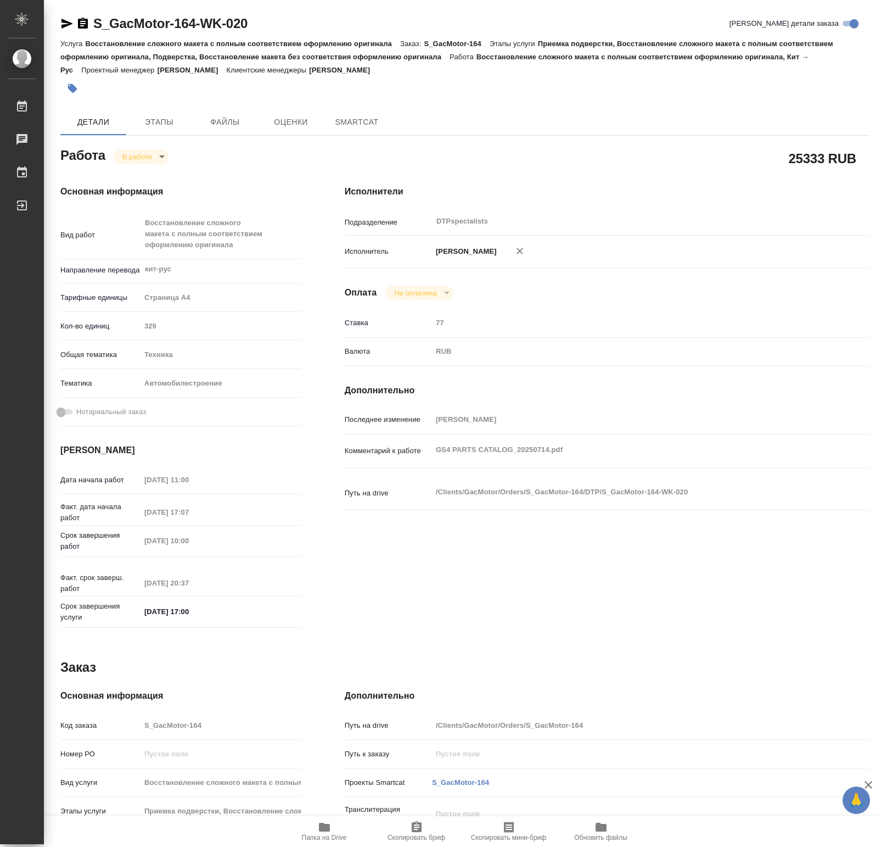
type textarea "x"
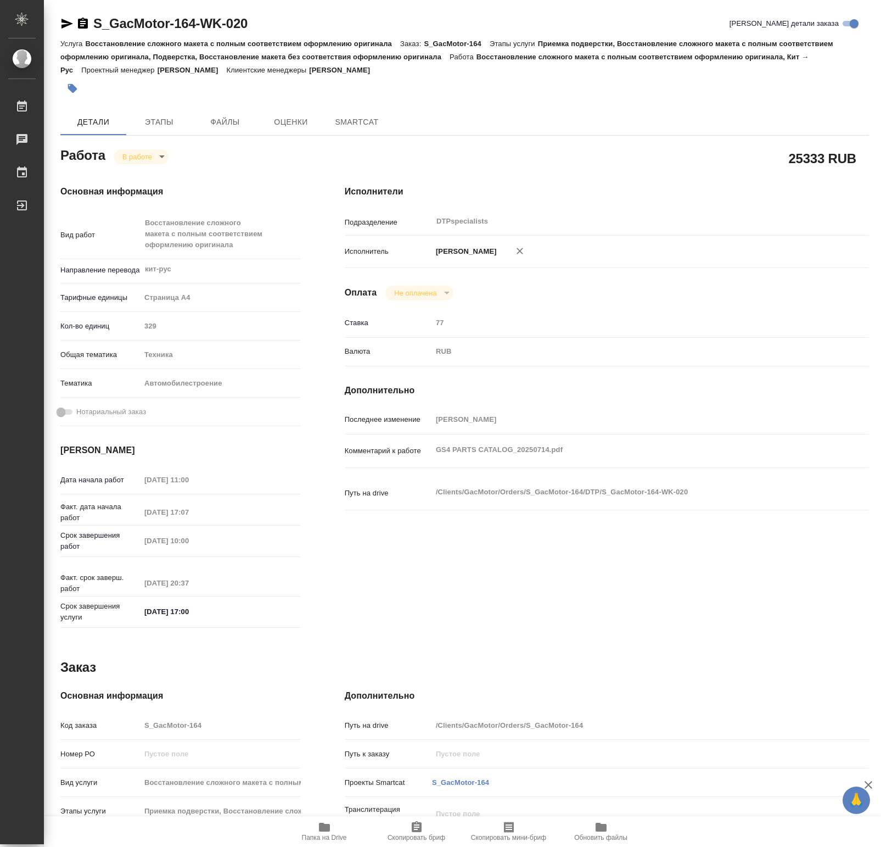
type textarea "x"
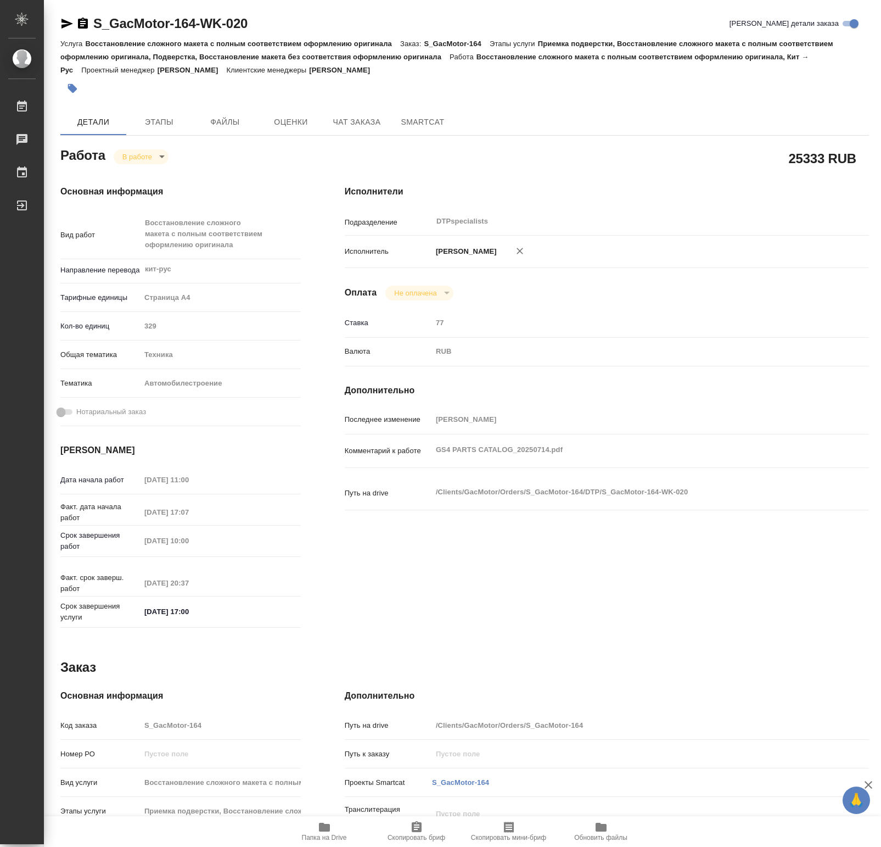
type textarea "x"
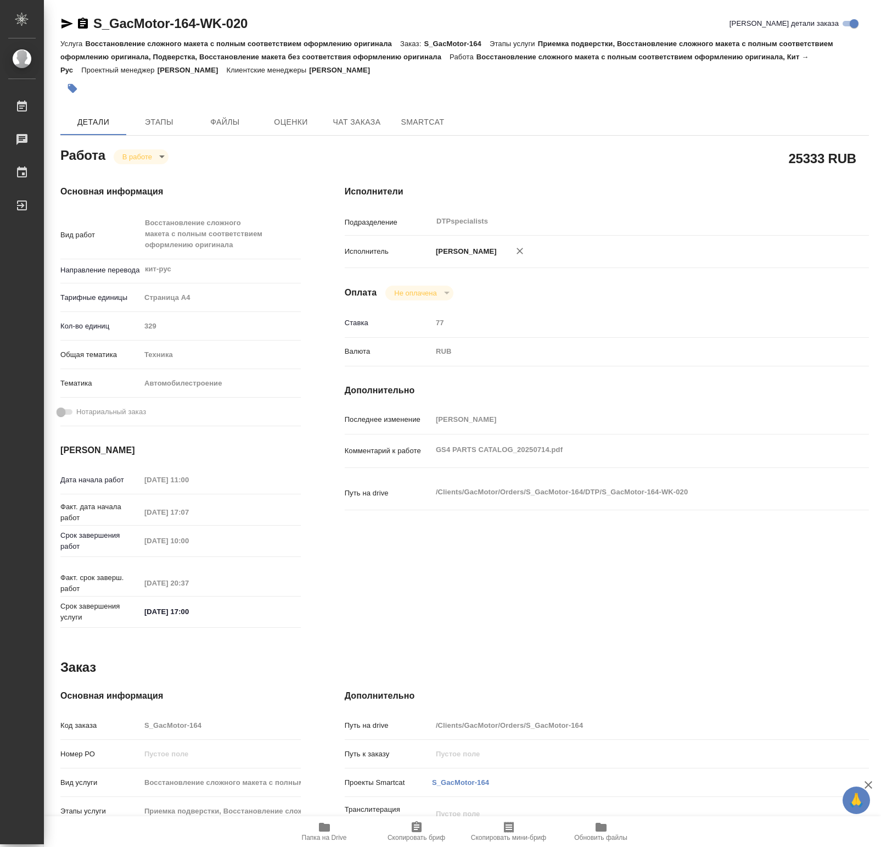
type textarea "x"
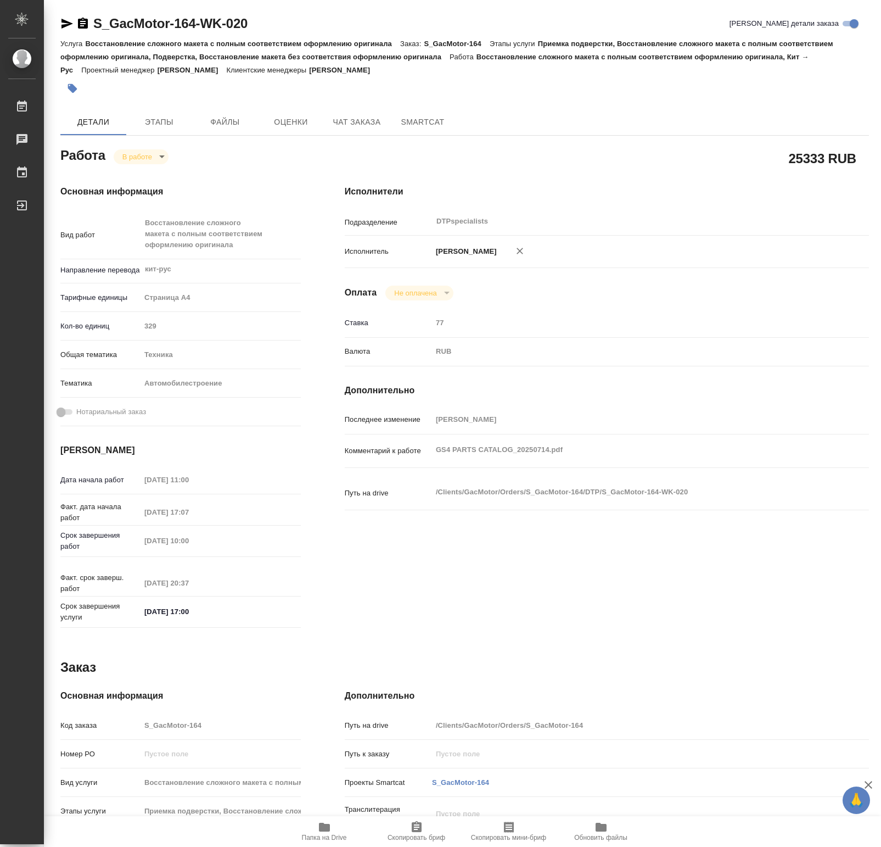
type textarea "x"
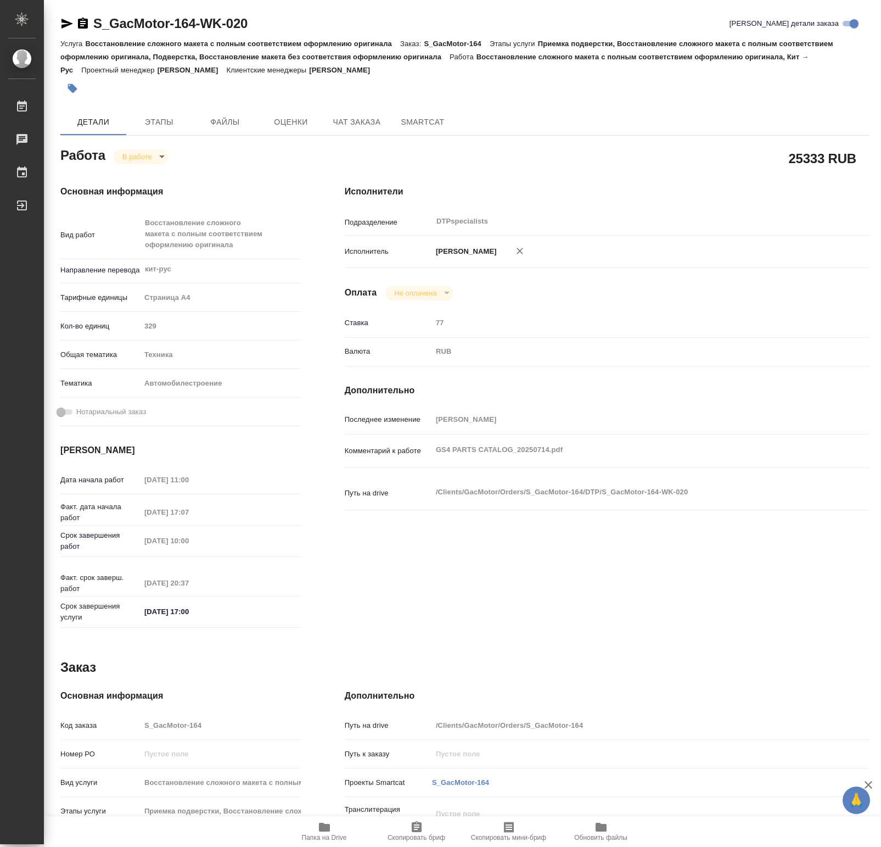
type textarea "x"
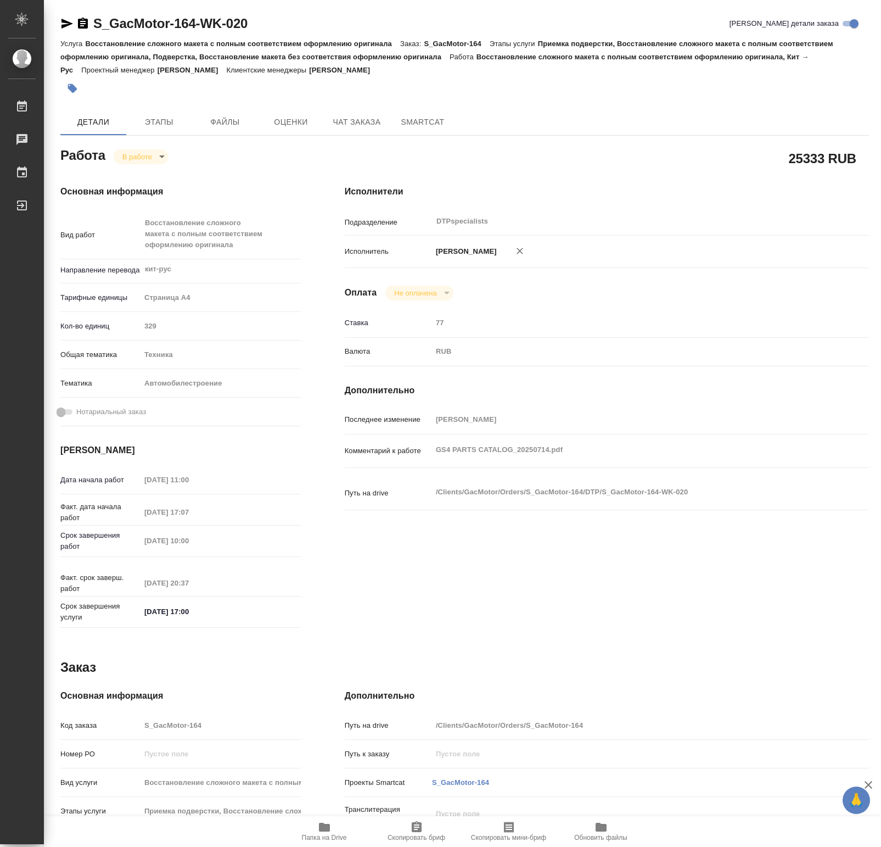
type textarea "x"
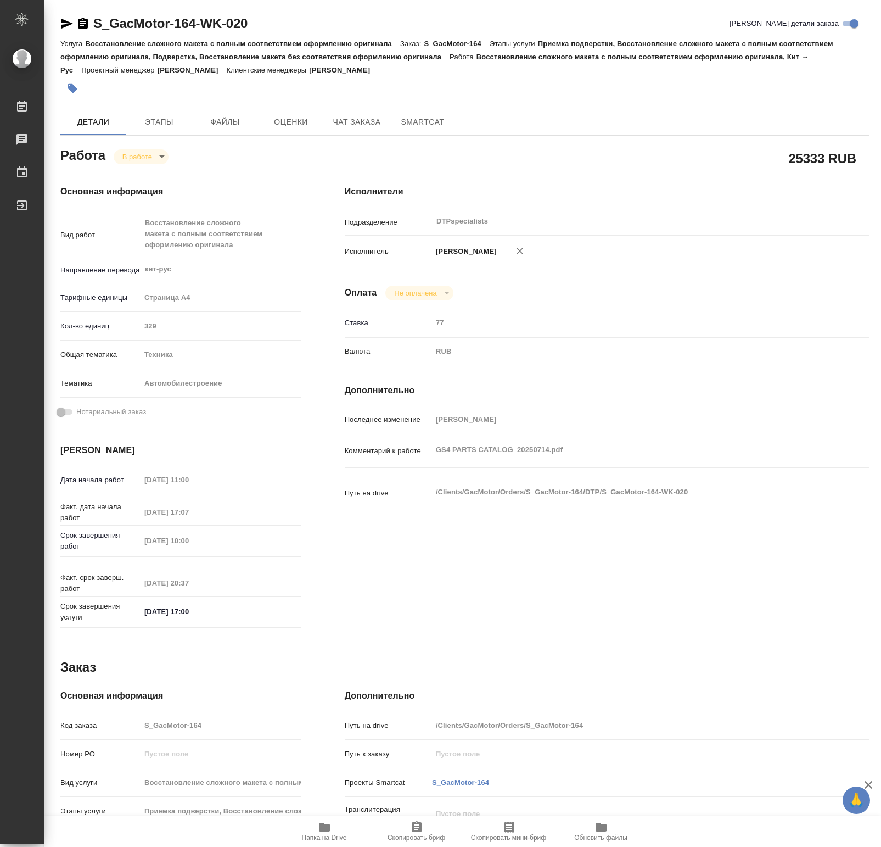
type textarea "x"
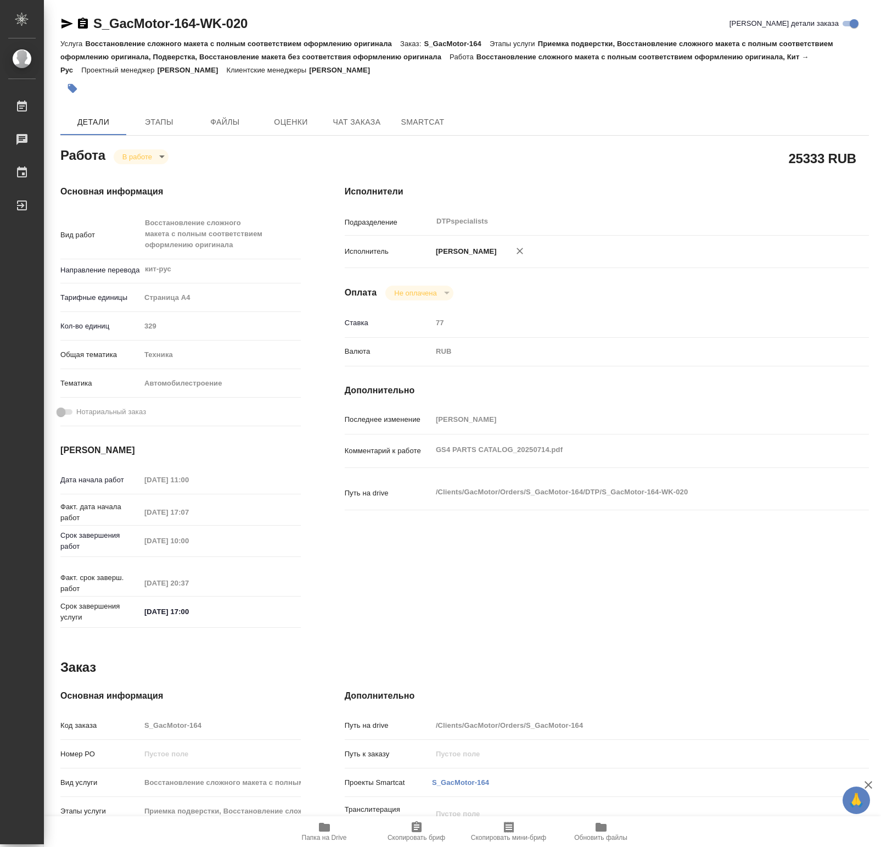
type textarea "x"
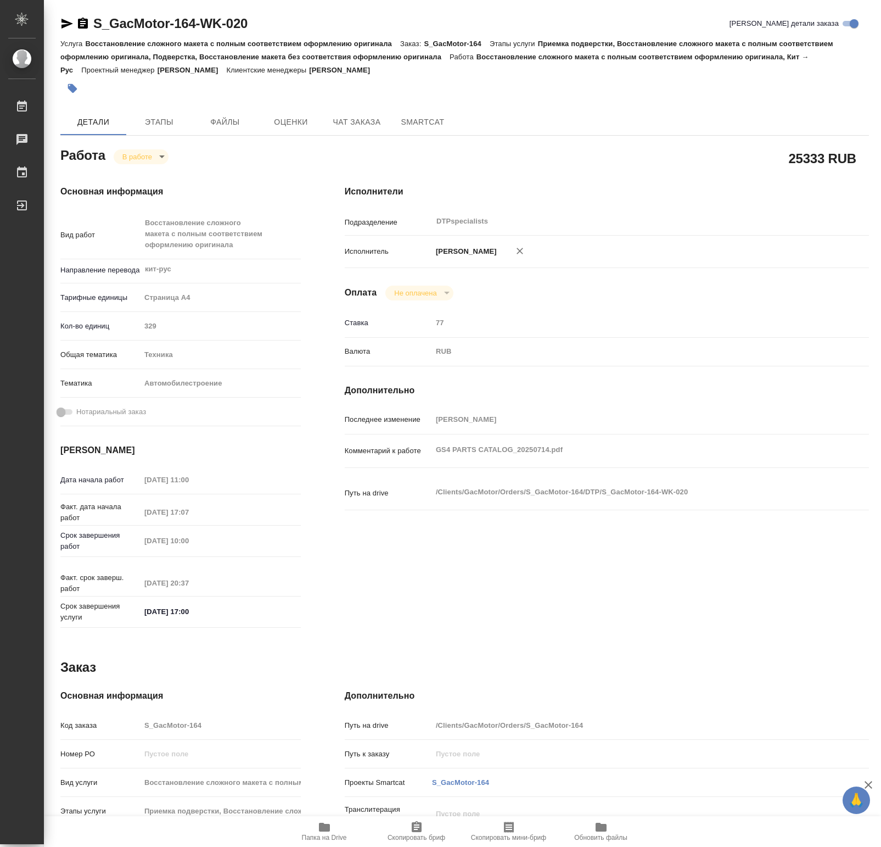
type textarea "x"
